Goal: Task Accomplishment & Management: Use online tool/utility

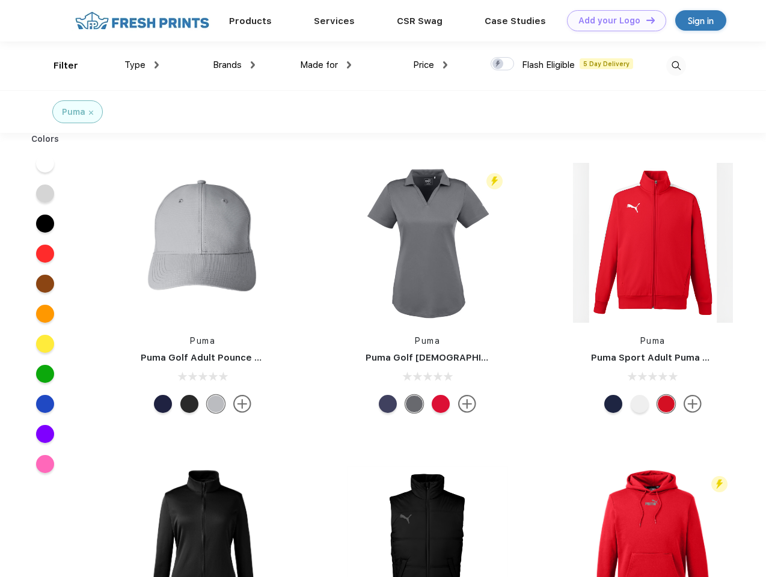
click at [612, 20] on link "Add your Logo Design Tool" at bounding box center [616, 20] width 99 height 21
click at [0, 0] on div "Design Tool" at bounding box center [0, 0] width 0 height 0
click at [645, 20] on link "Add your Logo Design Tool" at bounding box center [616, 20] width 99 height 21
click at [58, 65] on div "Filter" at bounding box center [65, 66] width 25 height 14
click at [142, 65] on span "Type" at bounding box center [134, 64] width 21 height 11
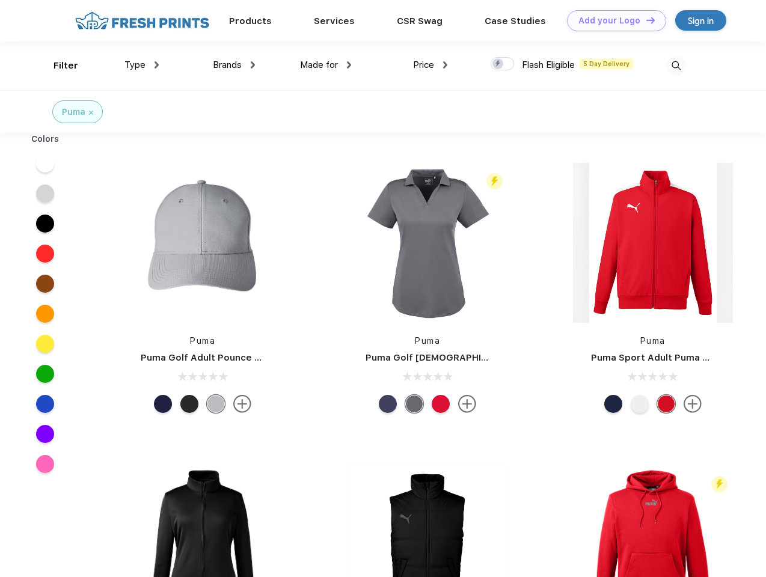
click at [234, 65] on span "Brands" at bounding box center [227, 64] width 29 height 11
click at [326, 65] on span "Made for" at bounding box center [319, 64] width 38 height 11
click at [430, 65] on span "Price" at bounding box center [423, 64] width 21 height 11
click at [502, 64] on div at bounding box center [501, 63] width 23 height 13
click at [498, 64] on input "checkbox" at bounding box center [494, 60] width 8 height 8
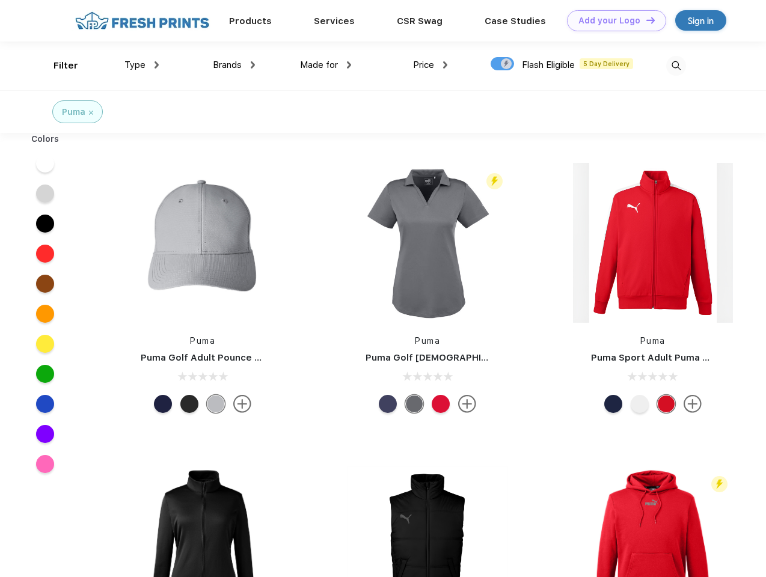
click at [675, 65] on img at bounding box center [676, 66] width 20 height 20
